Goal: Task Accomplishment & Management: Use online tool/utility

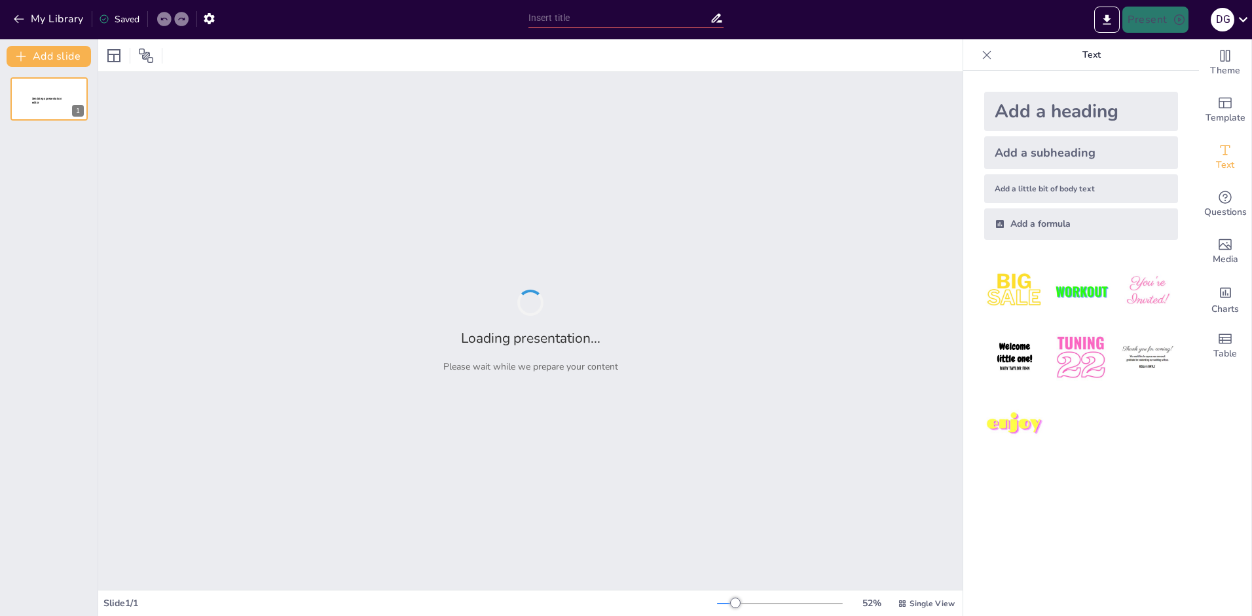
type input "Unlocking Early Retirement Eligibility: The Military Service Buyback Procedure"
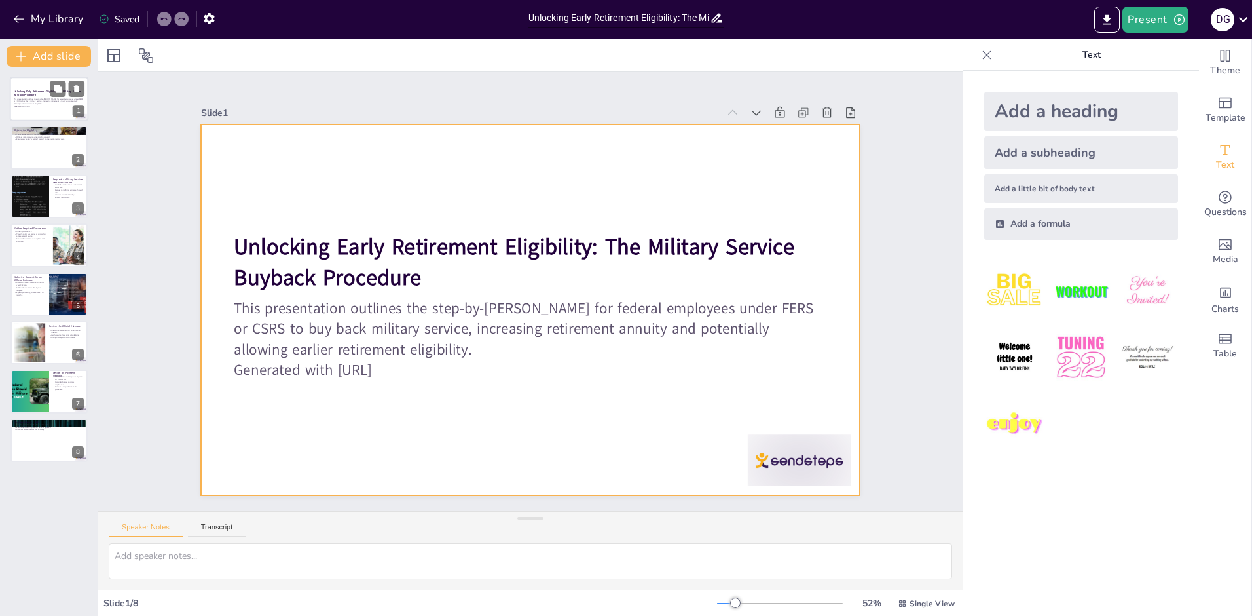
click at [62, 113] on div at bounding box center [49, 99] width 79 height 45
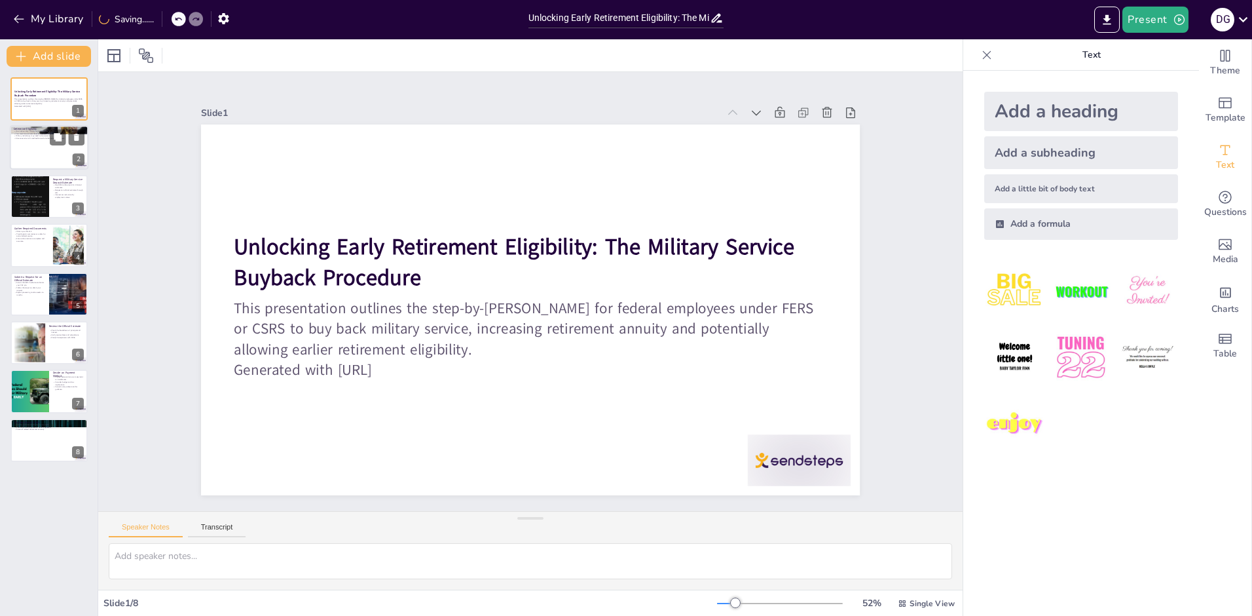
click at [43, 155] on div at bounding box center [49, 148] width 79 height 45
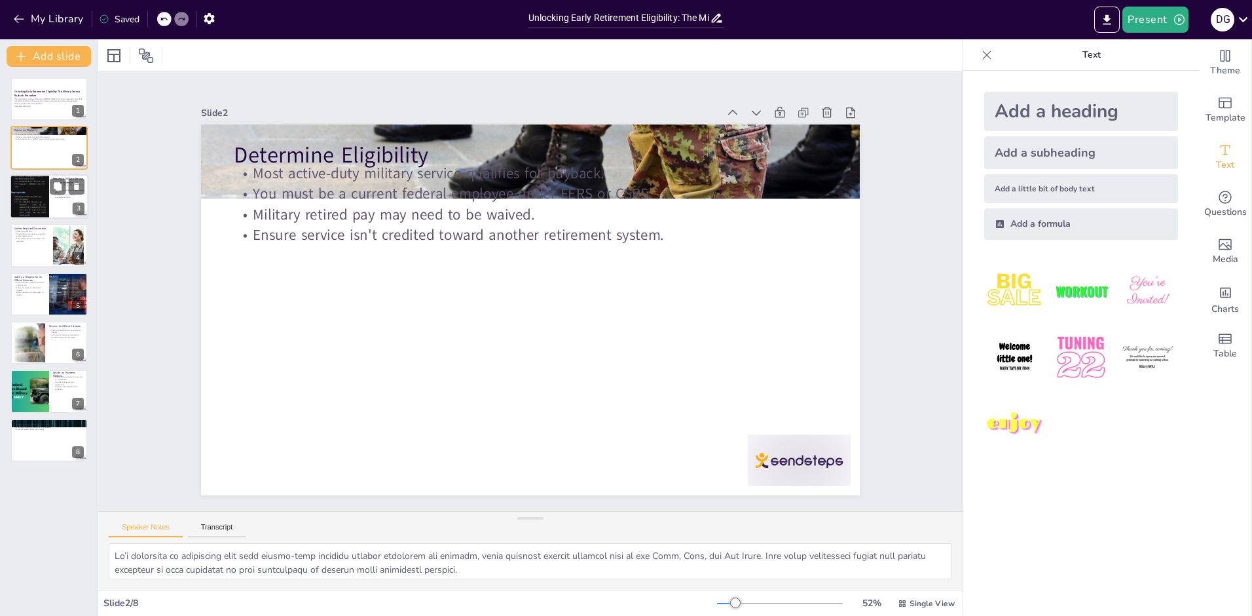
click at [40, 196] on div at bounding box center [29, 197] width 39 height 88
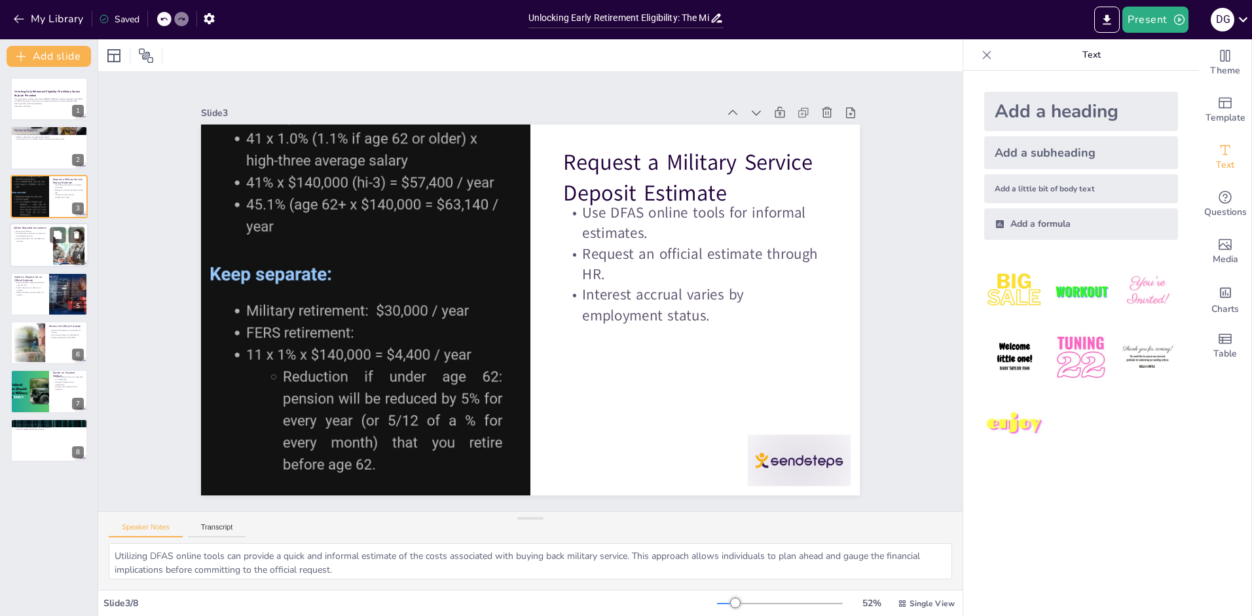
click at [43, 240] on p "Ensure documents are complete and accurate." at bounding box center [31, 239] width 35 height 5
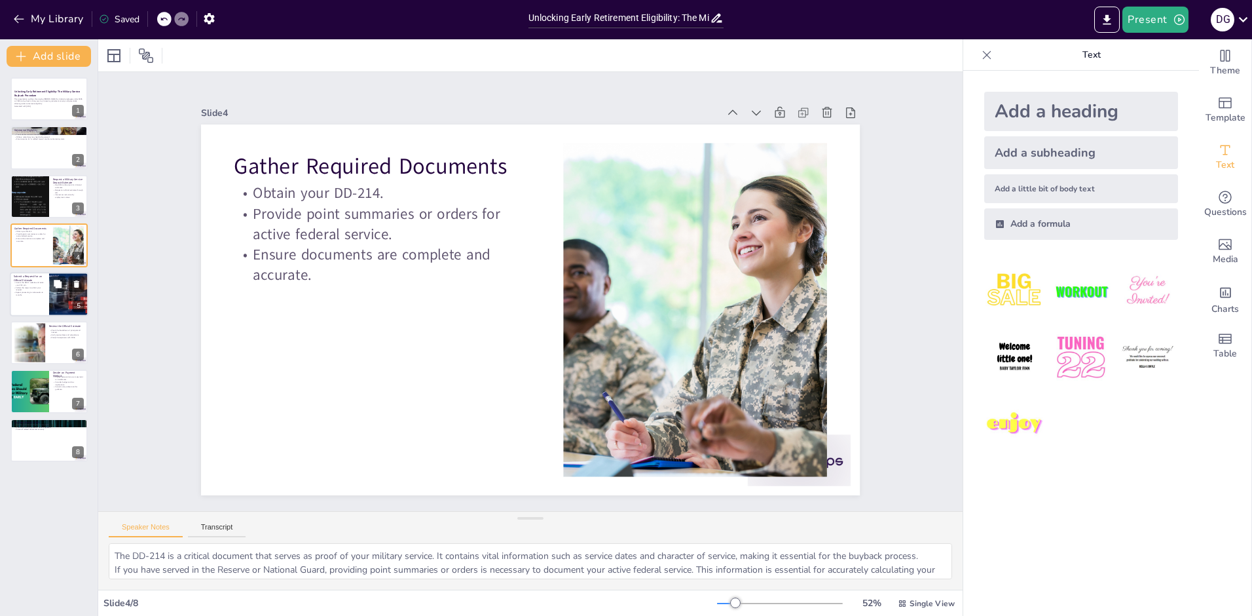
click at [33, 279] on p "Submit a Request for an Official Estimate" at bounding box center [29, 277] width 31 height 7
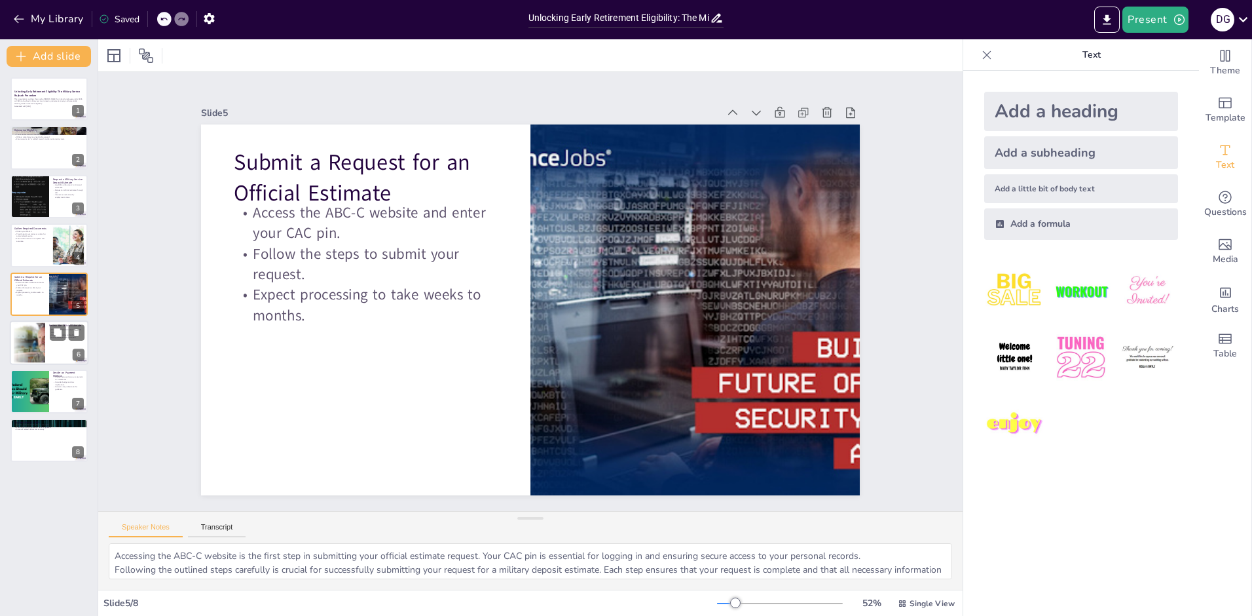
click at [27, 350] on div at bounding box center [29, 343] width 76 height 40
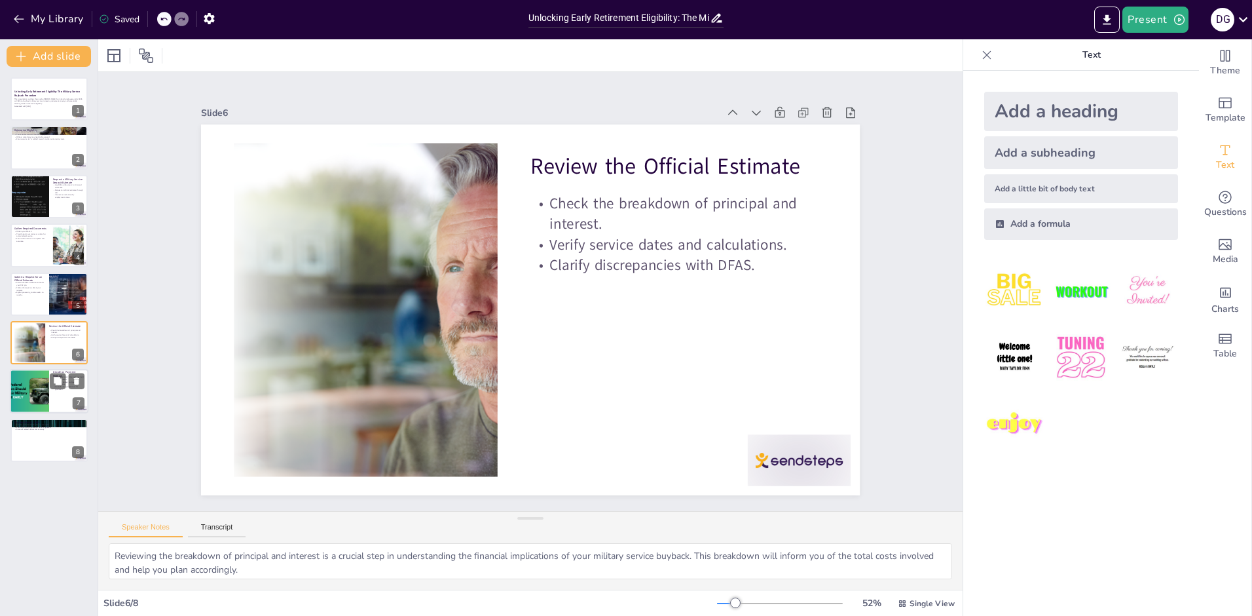
click at [33, 399] on div at bounding box center [29, 391] width 79 height 45
type textarea "Choosing a payment method is a significant decision in the military service buy…"
